Goal: Find specific page/section: Find specific page/section

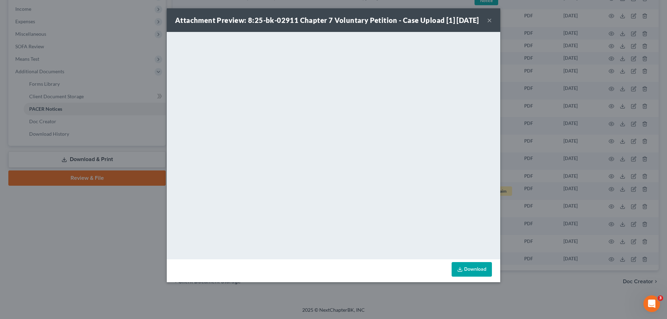
click at [100, 279] on div "Attachment Preview: 8:25-bk-02911 Chapter 7 Voluntary Petition - Case Upload [1…" at bounding box center [333, 159] width 667 height 319
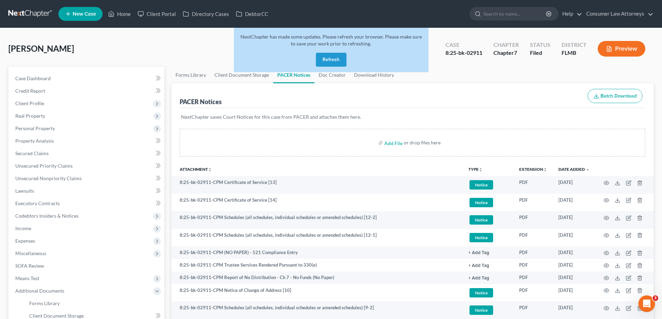
drag, startPoint x: 333, startPoint y: 63, endPoint x: 333, endPoint y: 58, distance: 4.9
click at [333, 63] on button "Refresh" at bounding box center [331, 60] width 31 height 14
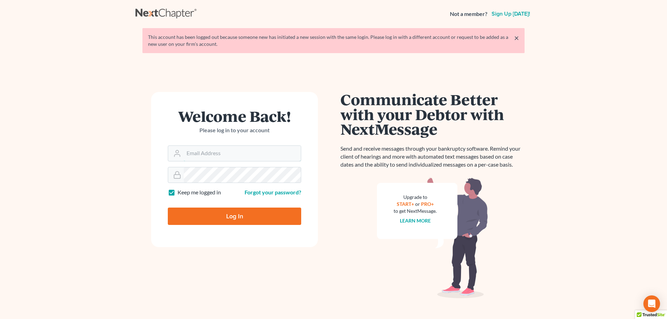
type input "[EMAIL_ADDRESS][DOMAIN_NAME]"
click at [240, 219] on input "Log In" at bounding box center [234, 216] width 133 height 17
type input "Thinking..."
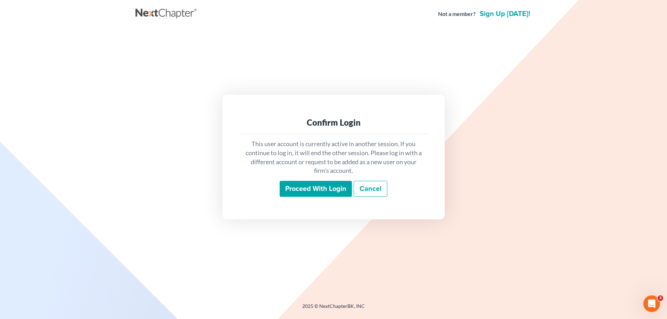
click at [311, 194] on input "Proceed with login" at bounding box center [316, 189] width 72 height 16
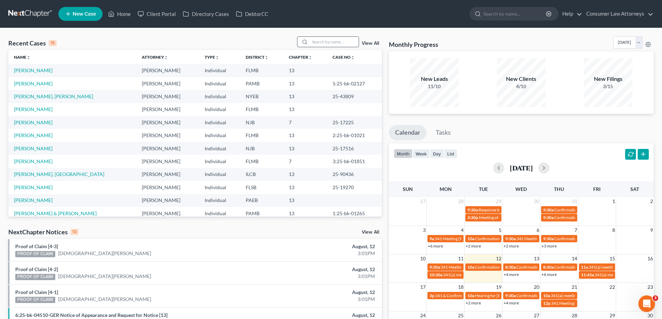
click at [327, 44] on input "search" at bounding box center [334, 42] width 49 height 10
click at [101, 38] on div "Recent Cases 15 View All" at bounding box center [195, 43] width 374 height 14
click at [336, 41] on input "search" at bounding box center [334, 42] width 49 height 10
type input "[PERSON_NAME]"
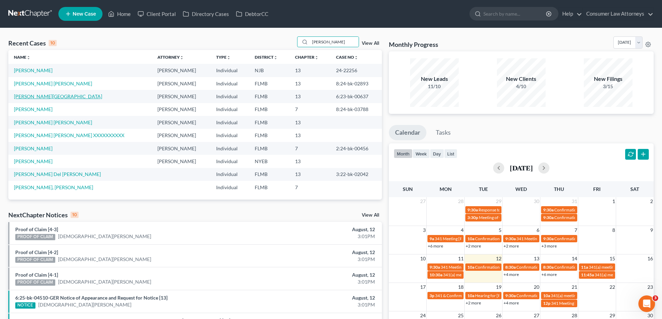
click at [51, 95] on link "[PERSON_NAME][GEOGRAPHIC_DATA]" at bounding box center [58, 96] width 88 height 6
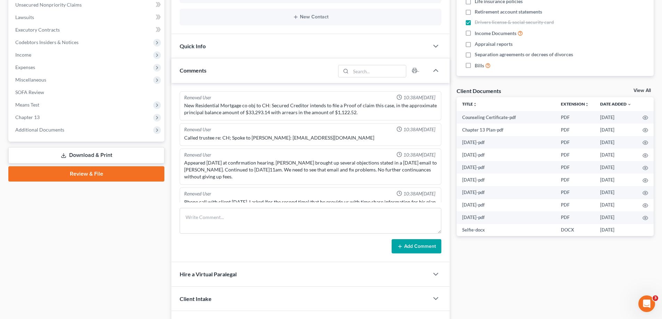
scroll to position [15, 0]
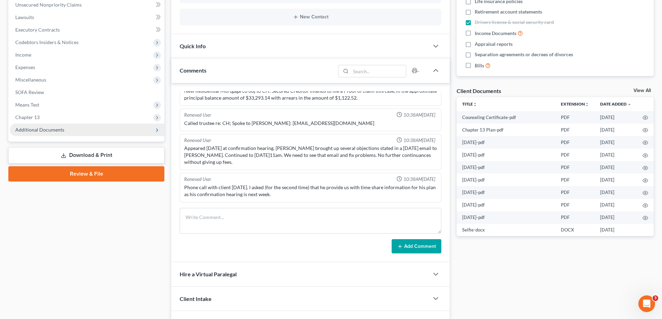
click at [51, 129] on span "Additional Documents" at bounding box center [39, 130] width 49 height 6
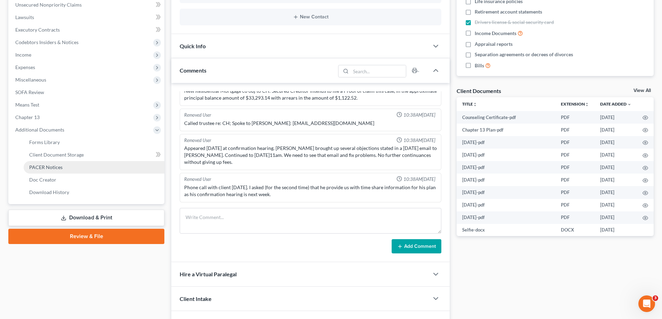
click at [49, 165] on span "PACER Notices" at bounding box center [45, 167] width 33 height 6
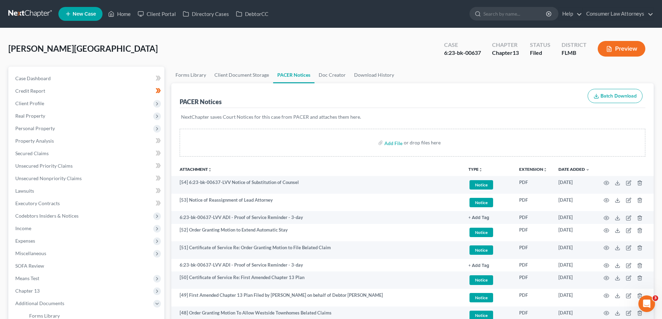
click at [290, 37] on div "[PERSON_NAME] Upgraded Case 6:23-bk-00637 Chapter Chapter 13 Status Filed Distr…" at bounding box center [330, 51] width 645 height 30
